Goal: Information Seeking & Learning: Learn about a topic

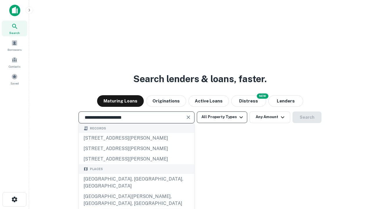
type input "**********"
click at [222, 117] on button "All Property Types" at bounding box center [222, 117] width 50 height 12
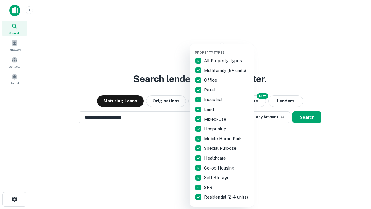
click at [227, 49] on button "button" at bounding box center [227, 49] width 64 height 0
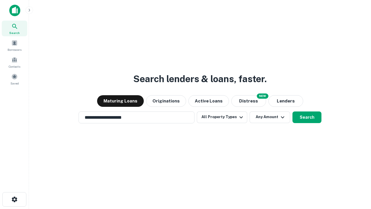
scroll to position [9, 0]
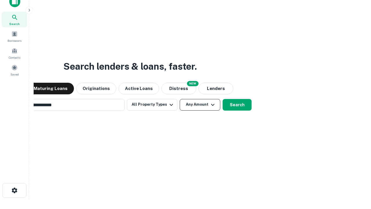
click at [180, 99] on button "Any Amount" at bounding box center [200, 105] width 41 height 12
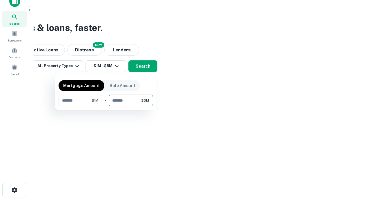
type input "*******"
click at [106, 106] on button "button" at bounding box center [106, 106] width 95 height 0
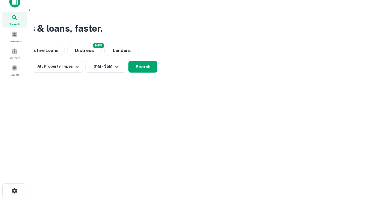
scroll to position [3, 107]
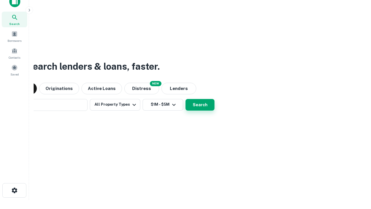
click at [186, 99] on button "Search" at bounding box center [200, 105] width 29 height 12
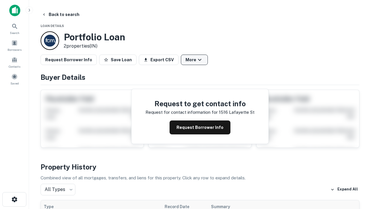
click at [194, 60] on button "More" at bounding box center [194, 60] width 27 height 10
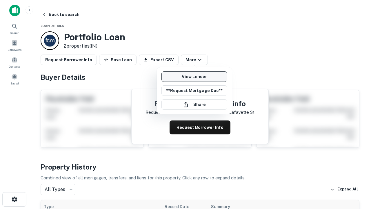
click at [194, 77] on link "View Lender" at bounding box center [194, 76] width 66 height 10
